Goal: Transaction & Acquisition: Purchase product/service

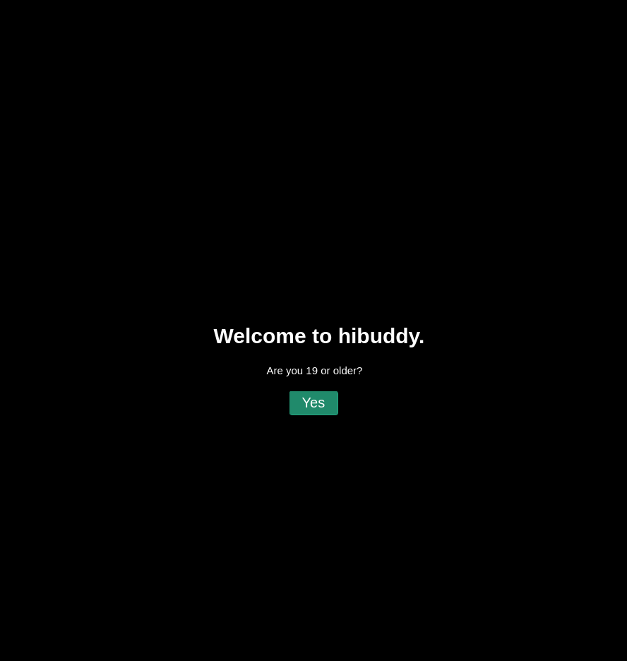
click at [320, 397] on flt-glass-pane at bounding box center [313, 330] width 627 height 661
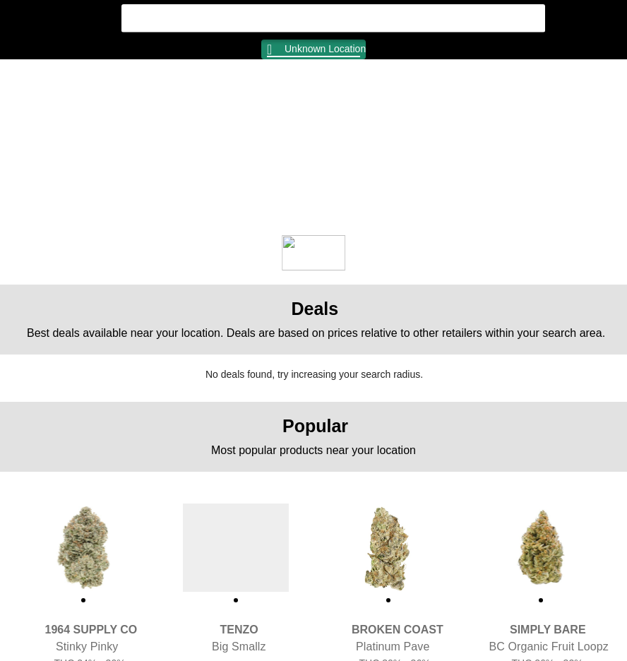
click at [307, 44] on flt-glass-pane at bounding box center [313, 330] width 627 height 661
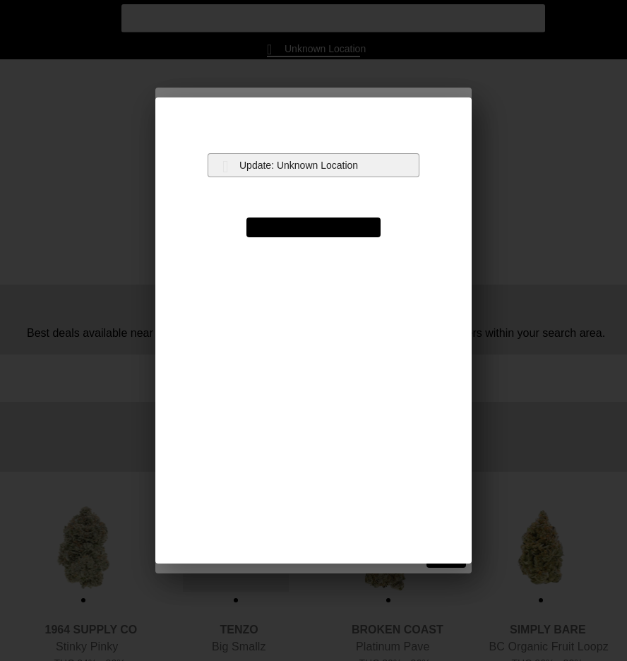
click at [305, 165] on flt-glass-pane at bounding box center [313, 330] width 627 height 661
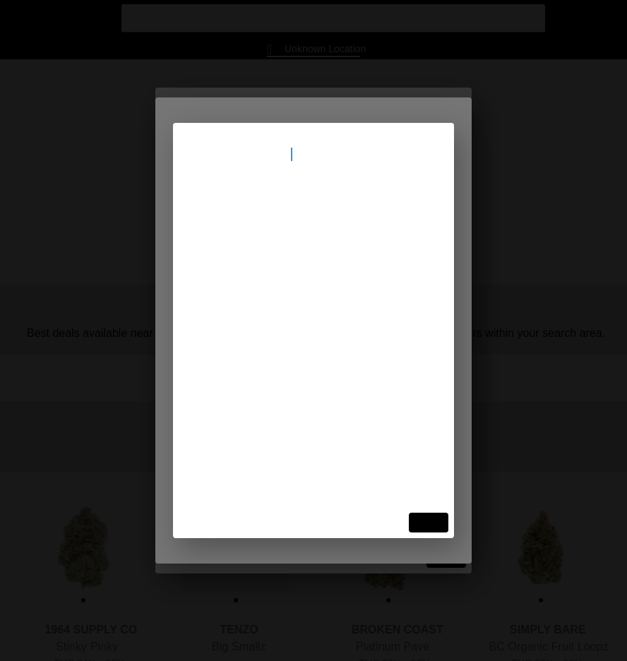
type input "[STREET_ADDRESS]"
click at [280, 207] on flt-glass-pane at bounding box center [313, 330] width 627 height 661
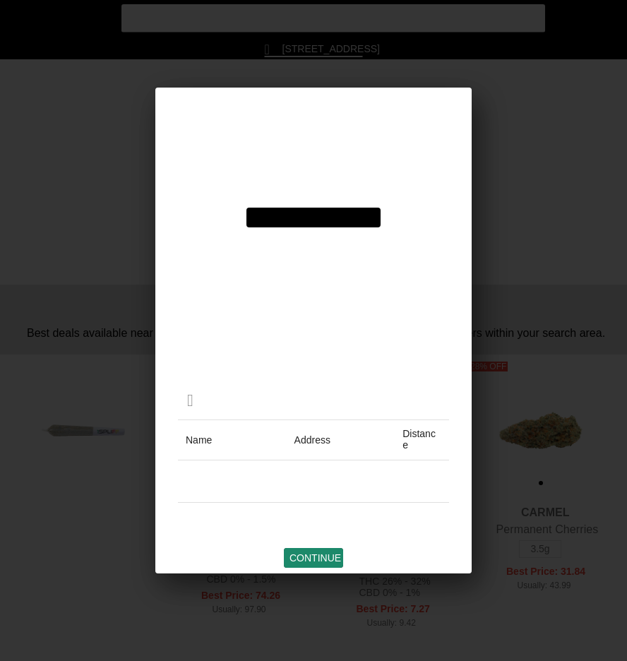
click at [322, 557] on flt-glass-pane at bounding box center [313, 330] width 627 height 661
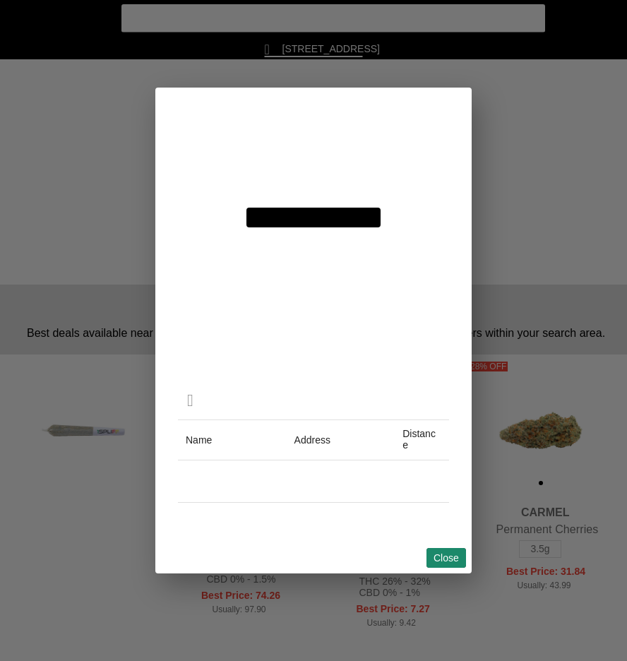
click at [445, 560] on flt-glass-pane at bounding box center [313, 330] width 627 height 661
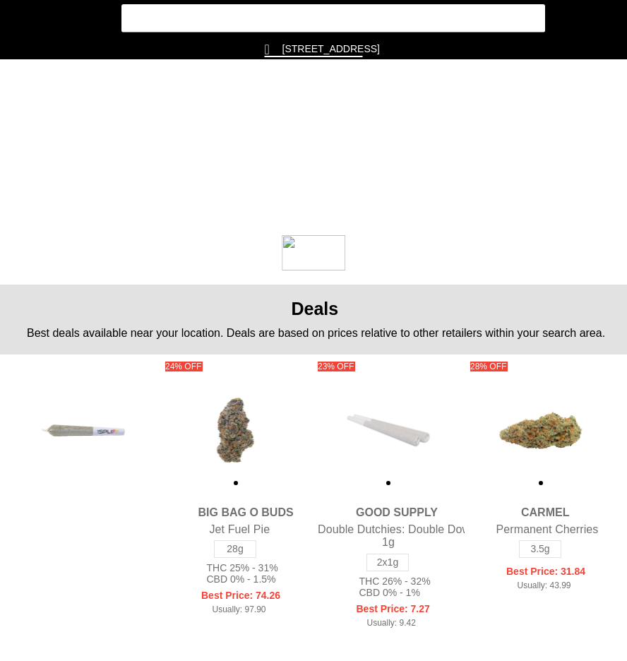
click at [323, 21] on flt-glass-pane at bounding box center [313, 330] width 627 height 661
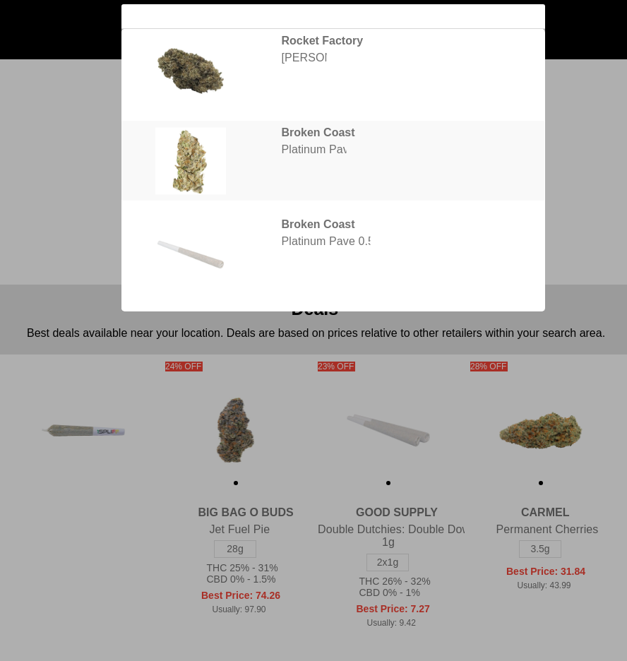
type input "pave"
click at [311, 142] on flt-glass-pane at bounding box center [313, 330] width 627 height 661
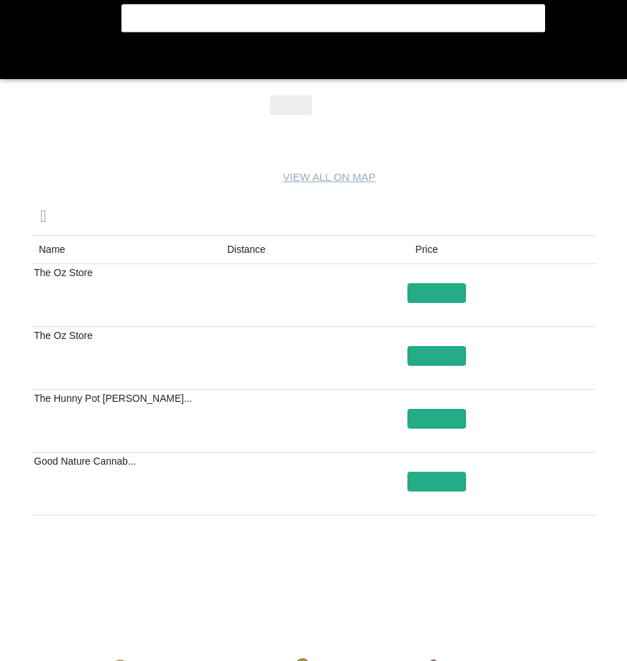
click at [333, 111] on flt-glass-pane at bounding box center [313, 330] width 627 height 661
click at [567, 577] on flt-glass-pane at bounding box center [313, 330] width 627 height 661
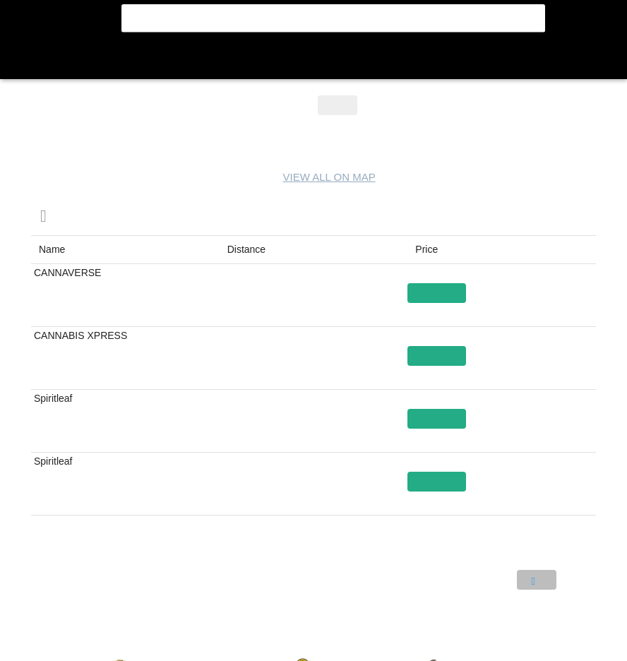
click at [533, 573] on flt-glass-pane at bounding box center [313, 330] width 627 height 661
click at [579, 579] on flt-glass-pane at bounding box center [313, 330] width 627 height 661
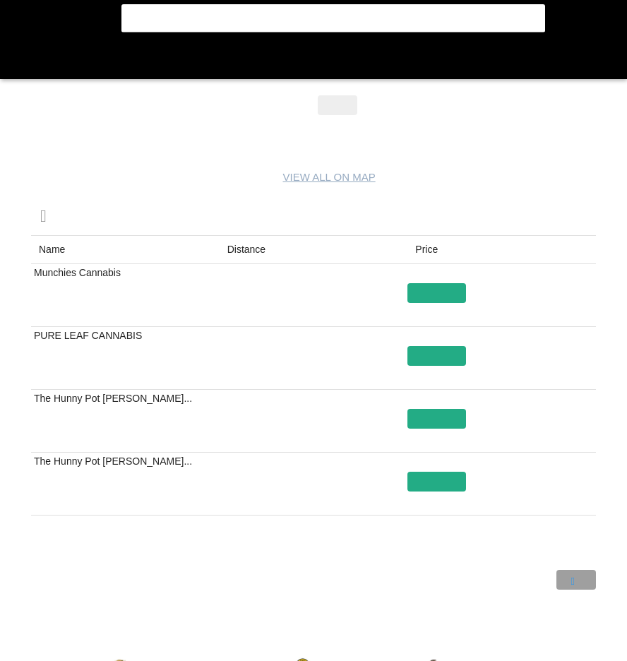
click at [579, 579] on flt-glass-pane at bounding box center [313, 330] width 627 height 661
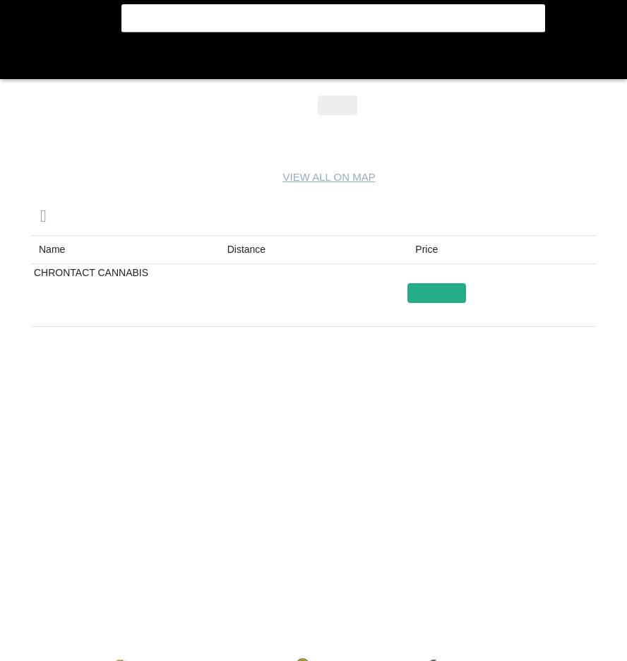
click at [514, 579] on flt-glass-pane at bounding box center [313, 330] width 627 height 661
click at [525, 579] on flt-glass-pane at bounding box center [313, 330] width 627 height 661
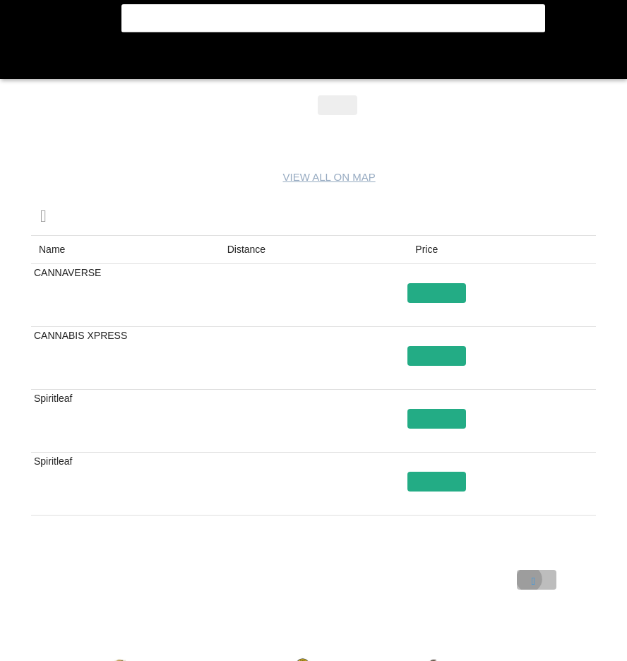
click at [525, 579] on flt-glass-pane at bounding box center [313, 330] width 627 height 661
